Goal: Task Accomplishment & Management: Manage account settings

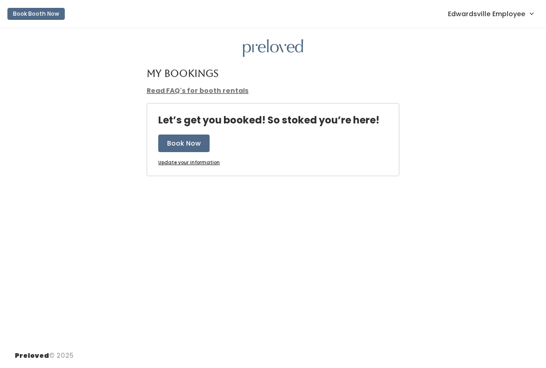
click at [507, 17] on span "Edwardsville Employee" at bounding box center [486, 14] width 77 height 10
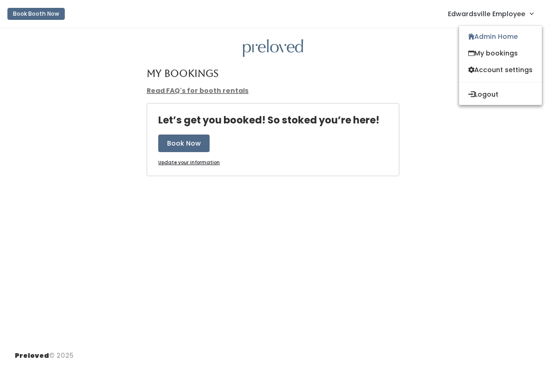
click at [513, 44] on link "Admin Home" at bounding box center [500, 36] width 83 height 17
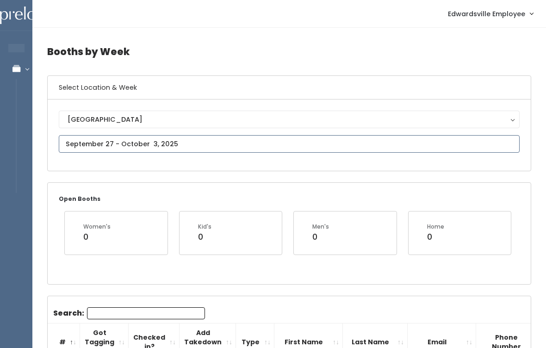
click at [264, 147] on input "text" at bounding box center [289, 144] width 461 height 18
type input "[DATE] to [DATE]"
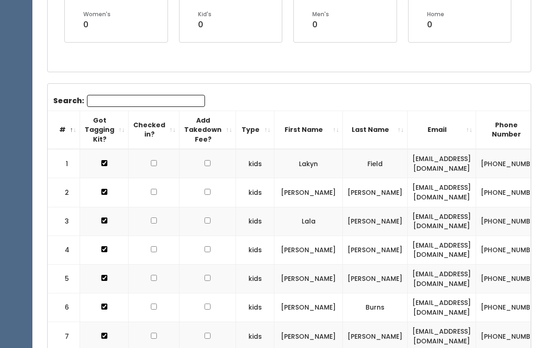
click at [168, 101] on input "Search:" at bounding box center [146, 101] width 118 height 12
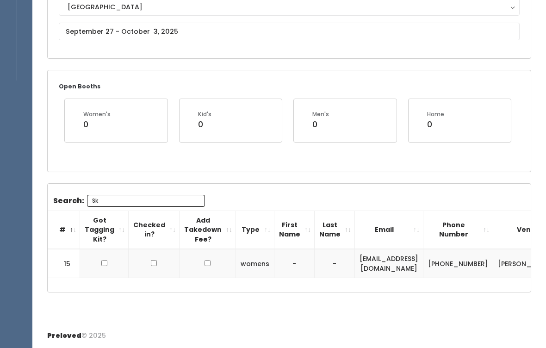
scroll to position [108, 0]
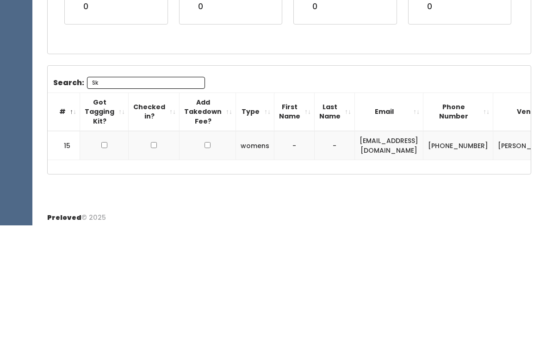
type input "S"
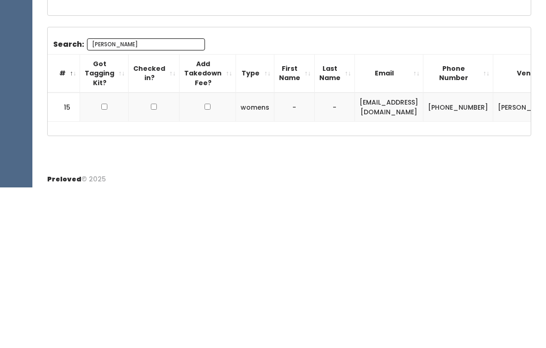
type input "[PERSON_NAME]"
click at [102, 265] on input "checkbox" at bounding box center [104, 268] width 6 height 6
checkbox input "true"
